Goal: Task Accomplishment & Management: Manage account settings

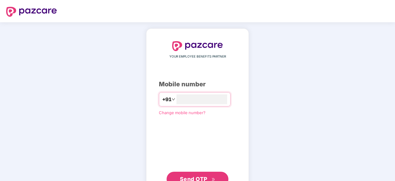
type input "**********"
click at [196, 177] on span "Send OTP" at bounding box center [194, 178] width 28 height 6
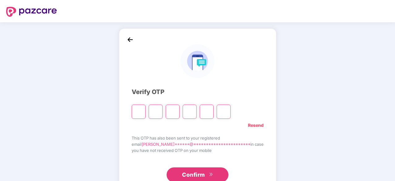
type input "*"
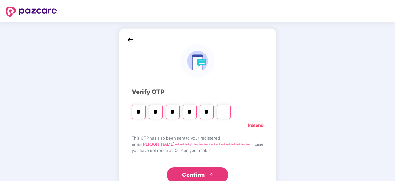
type input "*"
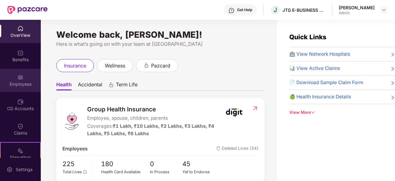
click at [24, 83] on div "Employees" at bounding box center [20, 84] width 41 height 6
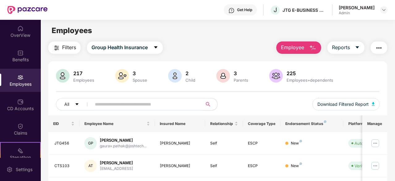
click at [101, 106] on input "text" at bounding box center [144, 104] width 99 height 9
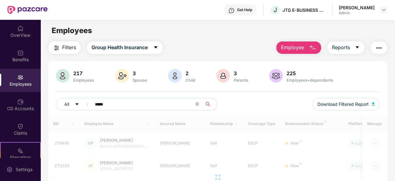
click at [101, 106] on input "*****" at bounding box center [144, 104] width 99 height 9
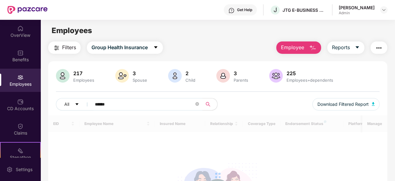
click at [116, 104] on input "******" at bounding box center [144, 104] width 99 height 9
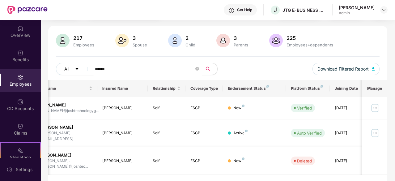
scroll to position [0, 62]
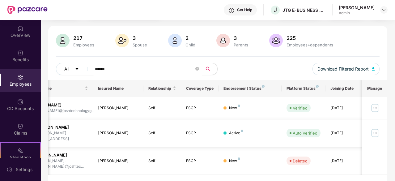
type input "******"
click at [376, 130] on img at bounding box center [376, 133] width 10 height 10
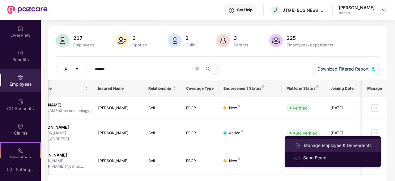
click at [319, 147] on div "Manage Employee & Dependents" at bounding box center [338, 145] width 70 height 7
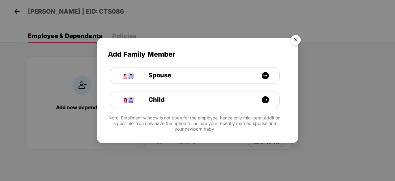
click at [298, 40] on img "Close" at bounding box center [295, 40] width 17 height 17
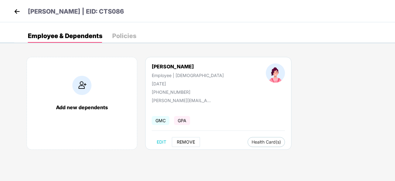
click at [187, 142] on span "REMOVE" at bounding box center [186, 142] width 18 height 5
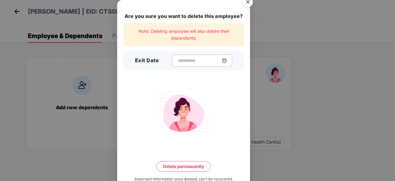
click at [178, 61] on input at bounding box center [200, 61] width 45 height 6
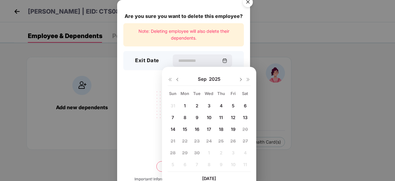
click at [210, 130] on span "17" at bounding box center [209, 129] width 4 height 5
type input "**********"
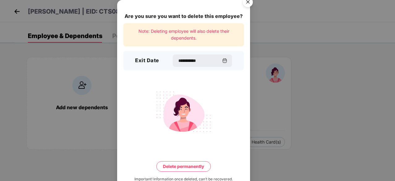
click at [192, 166] on button "Delete permanently" at bounding box center [184, 166] width 54 height 11
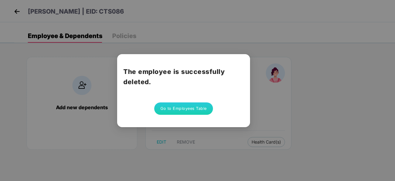
click at [310, 129] on div "The employee is successfully deleted. Go to Employees Table" at bounding box center [197, 90] width 395 height 181
click at [183, 106] on button "Go to Employees Table" at bounding box center [183, 108] width 59 height 12
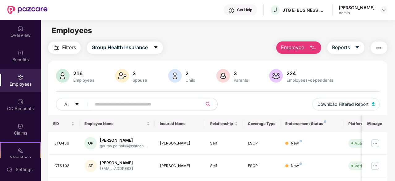
click at [303, 46] on span "Employee" at bounding box center [292, 48] width 23 height 8
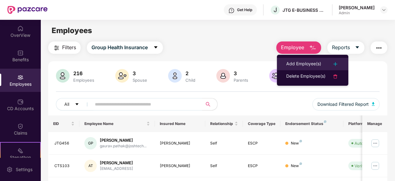
click at [296, 63] on div "Add Employee(s)" at bounding box center [304, 63] width 35 height 7
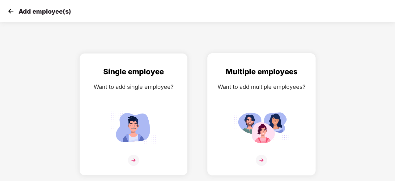
click at [247, 118] on img at bounding box center [262, 127] width 56 height 39
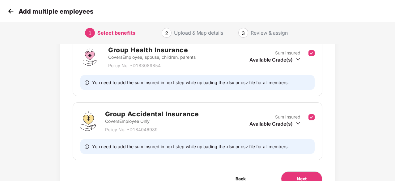
scroll to position [132, 0]
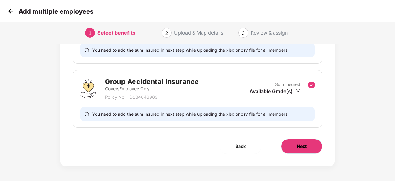
click at [297, 144] on span "Next" at bounding box center [302, 146] width 10 height 7
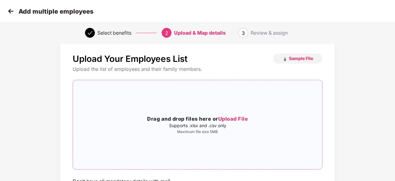
scroll to position [0, 0]
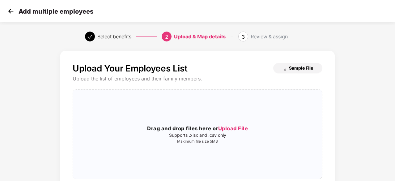
click at [293, 67] on span "Sample File" at bounding box center [301, 68] width 24 height 6
